Goal: Information Seeking & Learning: Check status

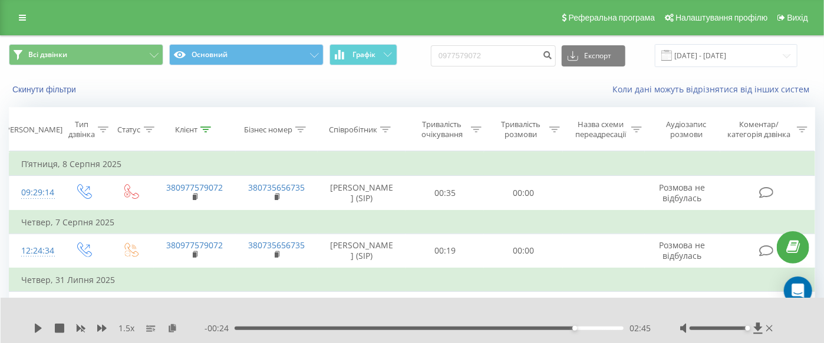
click at [505, 45] on div "Всі дзвінки Основний Графік 0977579072 Експорт .csv .xls .xlsx 19.05.2025 - 19.…" at bounding box center [412, 55] width 822 height 39
click at [354, 62] on div "Всі дзвінки Основний Графік 0977579072 Експорт .csv .xls .xlsx 19.05.2025 - 19.…" at bounding box center [412, 55] width 806 height 23
paste input "89309009"
type input "0989309009"
click at [553, 55] on icon "submit" at bounding box center [548, 53] width 10 height 7
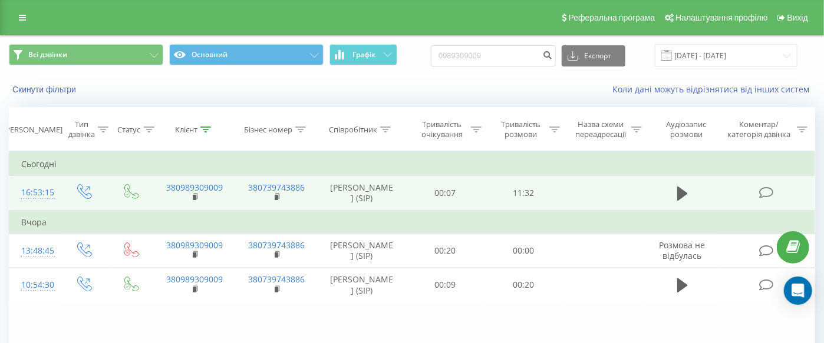
click at [676, 204] on td at bounding box center [681, 193] width 75 height 35
click at [679, 199] on icon at bounding box center [682, 194] width 11 height 14
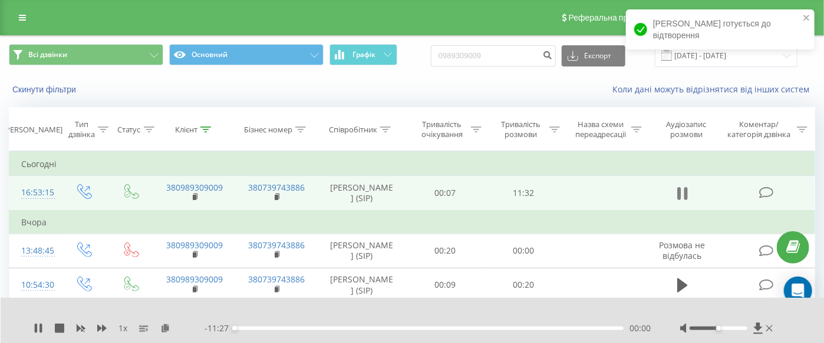
click at [682, 195] on icon at bounding box center [682, 194] width 11 height 16
click at [758, 329] on icon at bounding box center [757, 328] width 9 height 11
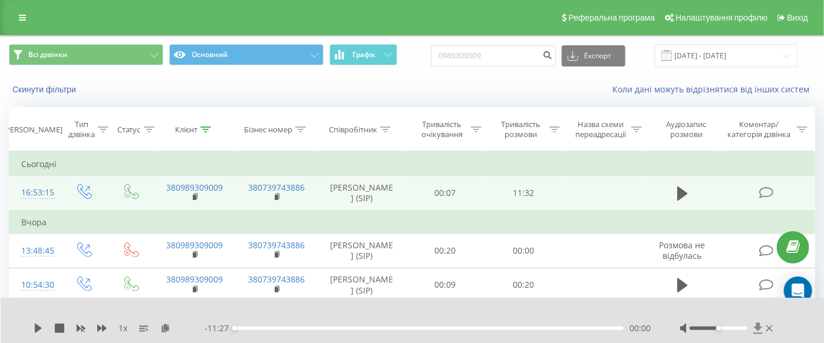
click at [756, 323] on icon at bounding box center [758, 329] width 10 height 12
